Goal: Navigation & Orientation: Find specific page/section

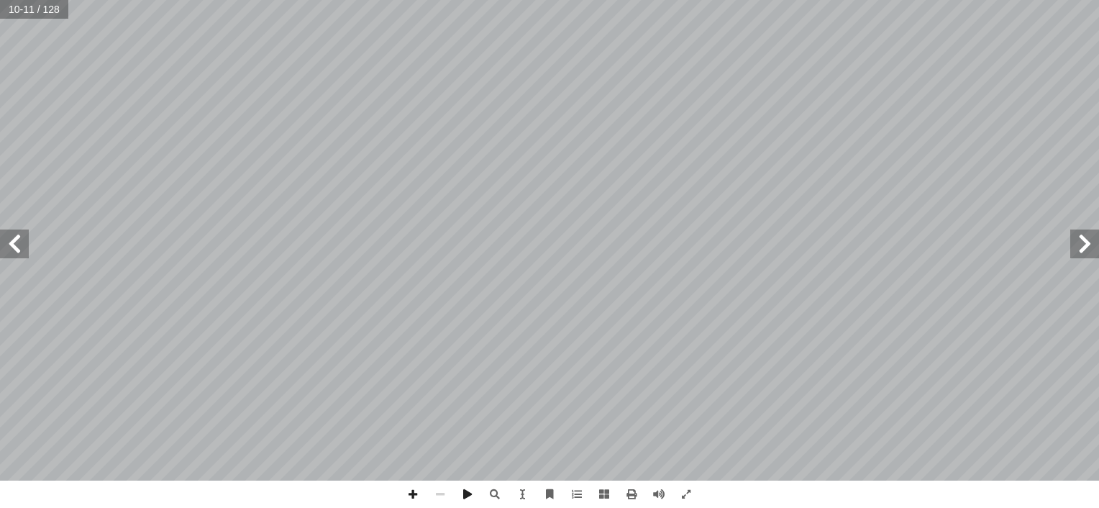
click at [2, 249] on span at bounding box center [14, 243] width 29 height 29
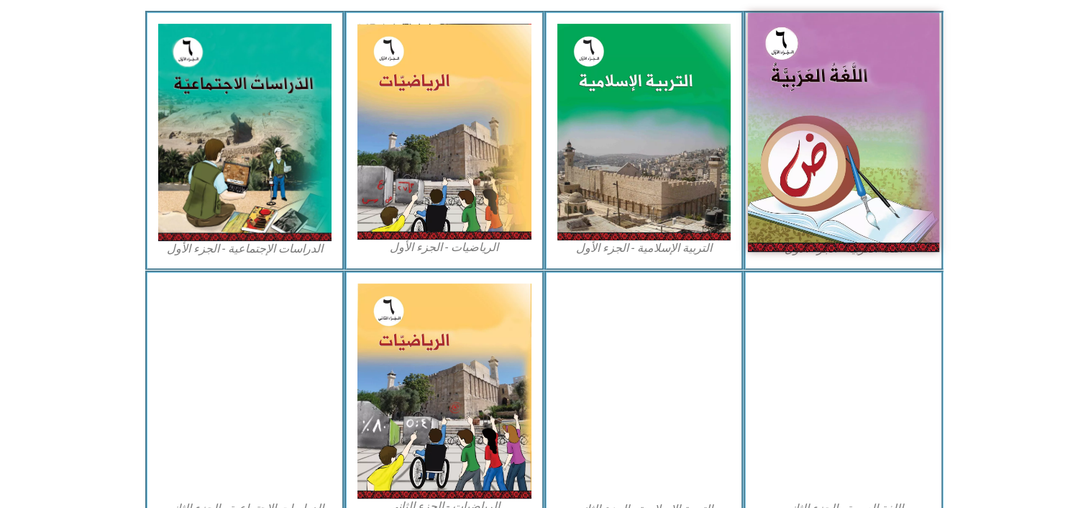
scroll to position [437, 0]
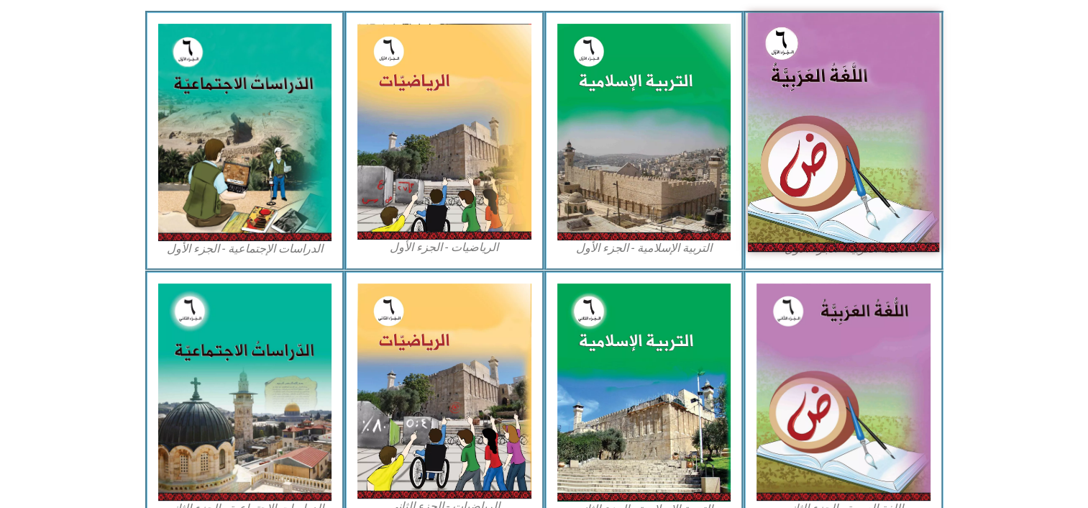
click at [777, 102] on img at bounding box center [843, 132] width 191 height 239
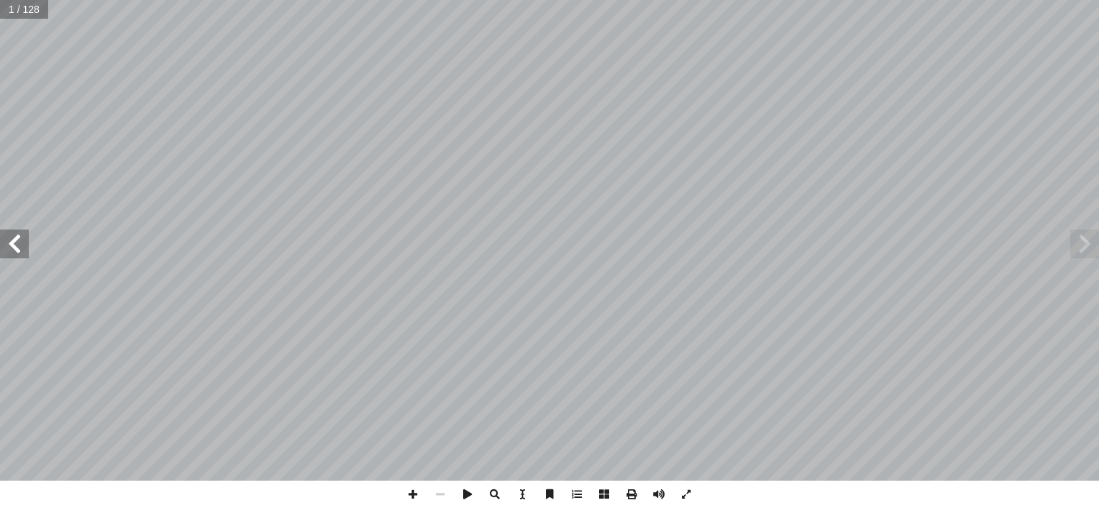
click at [17, 243] on span at bounding box center [14, 243] width 29 height 29
click at [19, 250] on span at bounding box center [14, 243] width 29 height 29
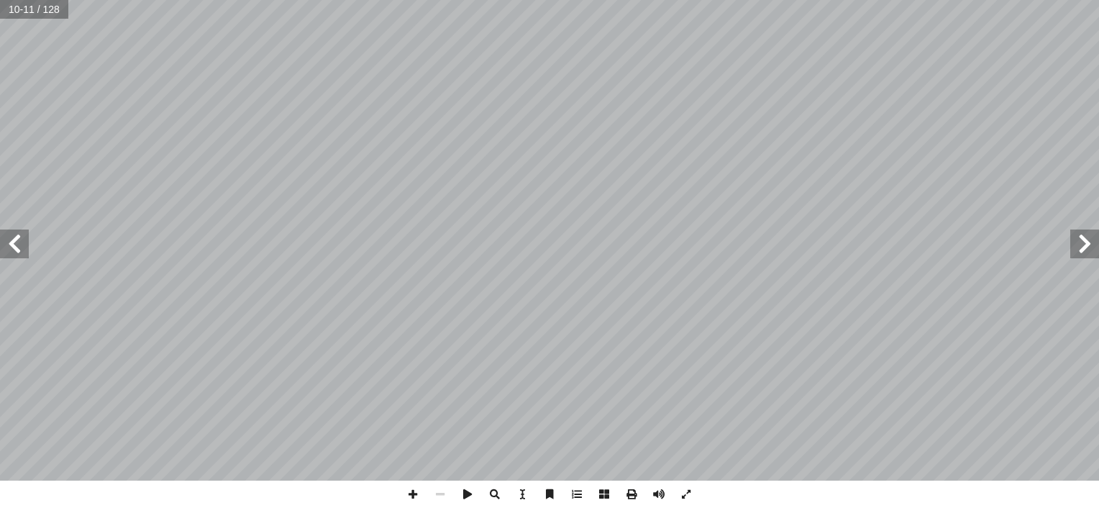
click at [19, 250] on span at bounding box center [14, 243] width 29 height 29
